Goal: Task Accomplishment & Management: Manage account settings

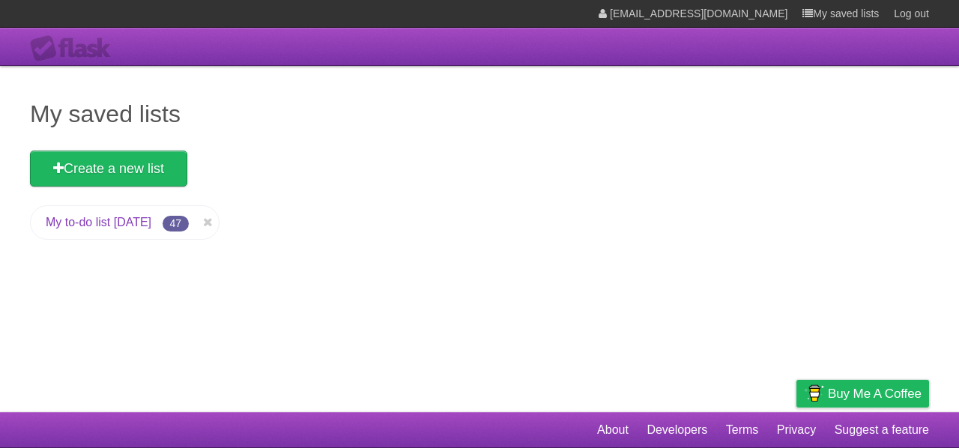
click at [140, 231] on li "My to-do list [DATE] 47" at bounding box center [125, 222] width 190 height 34
click at [145, 223] on link "My to-do list [DATE]" at bounding box center [99, 222] width 106 height 13
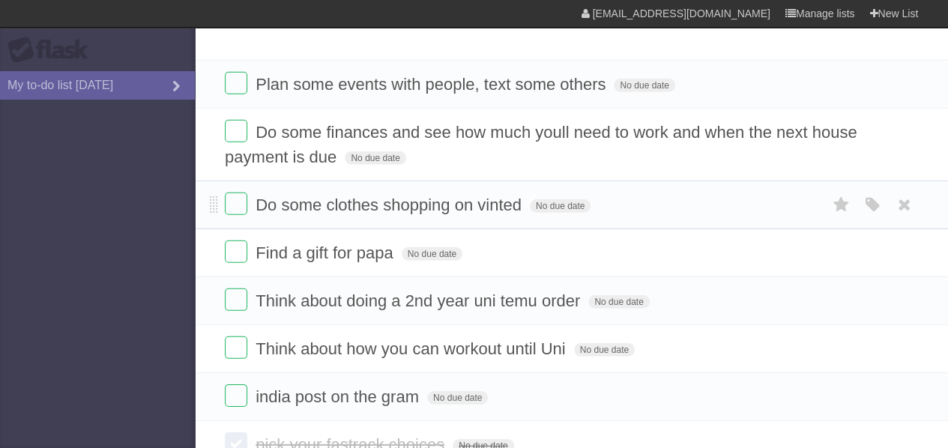
scroll to position [2104, 0]
click at [392, 127] on form "Do some finances and see how much youll need to work and when the next house pa…" at bounding box center [571, 145] width 693 height 49
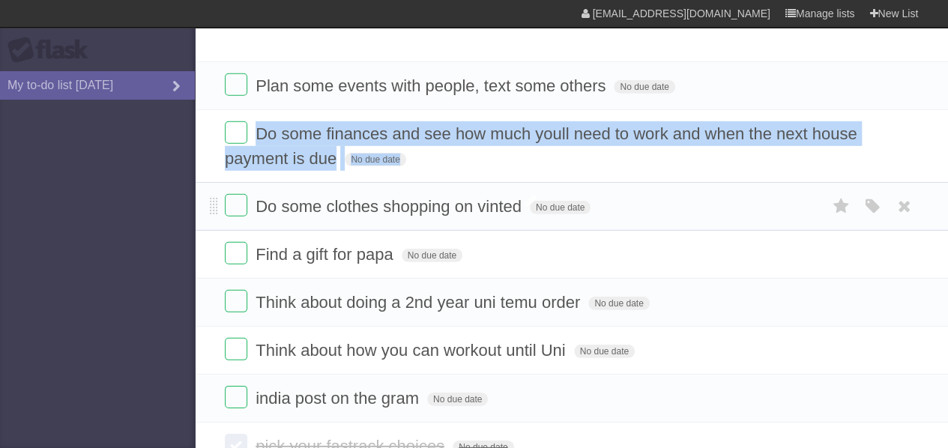
click at [392, 127] on form "Do some finances and see how much youll need to work and when the next house pa…" at bounding box center [571, 145] width 693 height 49
click at [454, 124] on span "Do some finances and see how much youll need to work and when the next house pa…" at bounding box center [541, 145] width 632 height 43
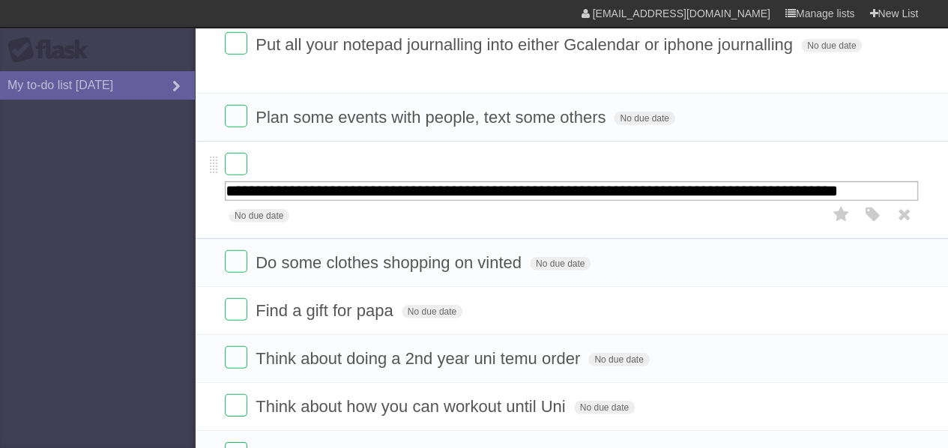
scroll to position [2068, 0]
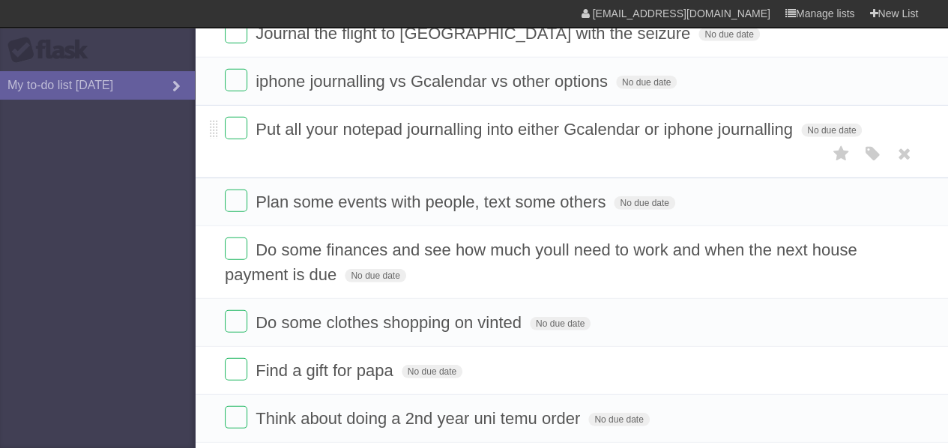
scroll to position [1987, 0]
